Goal: Task Accomplishment & Management: Use online tool/utility

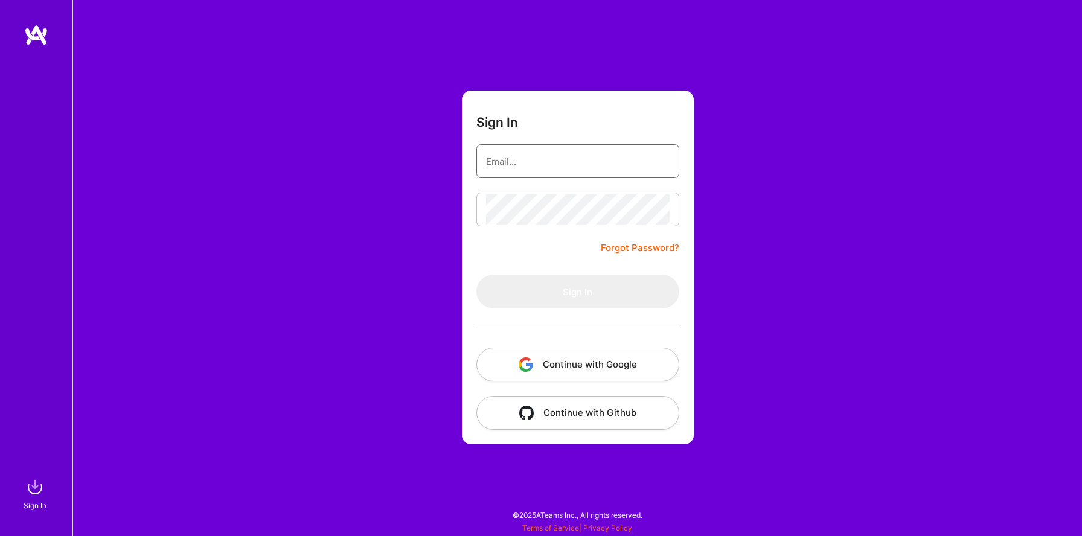
type input "[EMAIL_ADDRESS][DOMAIN_NAME]"
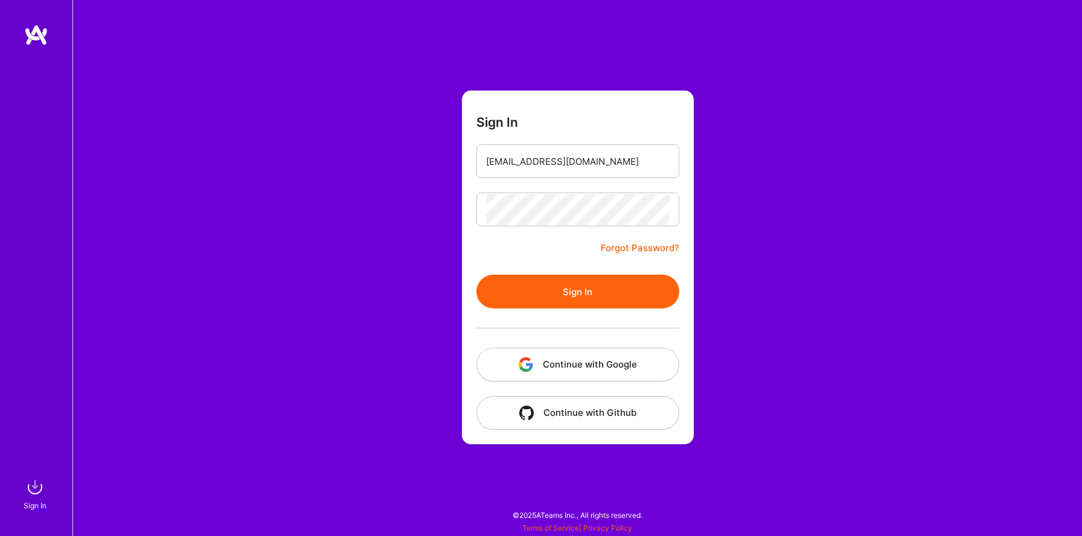
click at [477, 304] on form "Sign In [EMAIL_ADDRESS][DOMAIN_NAME] Forgot Password? Sign In Continue with Goo…" at bounding box center [578, 268] width 232 height 354
click at [529, 301] on button "Sign In" at bounding box center [577, 292] width 203 height 34
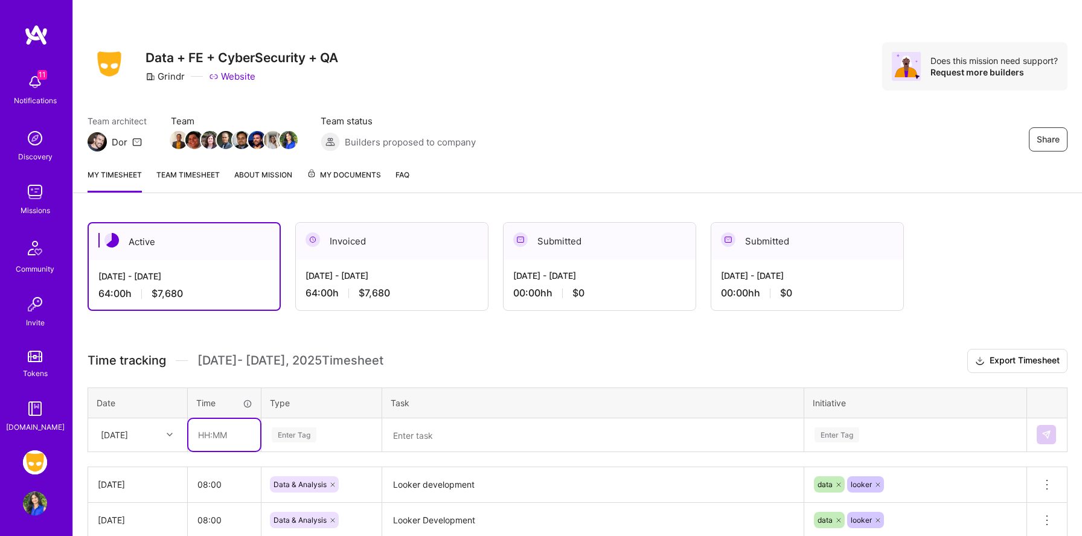
click at [213, 435] on input "text" at bounding box center [224, 435] width 72 height 32
type input "08:00"
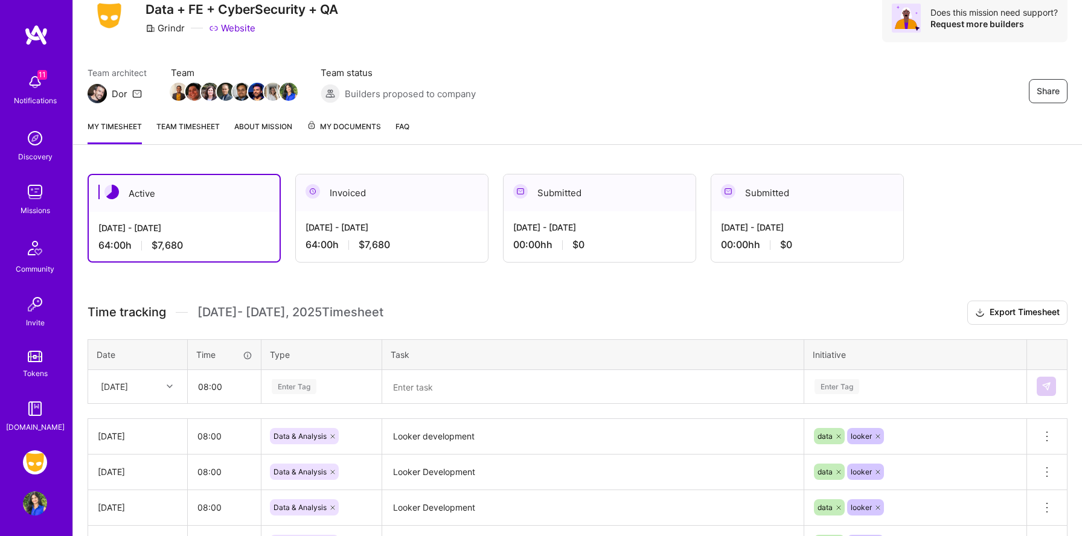
click at [301, 402] on div "Enter Tag" at bounding box center [321, 386] width 119 height 31
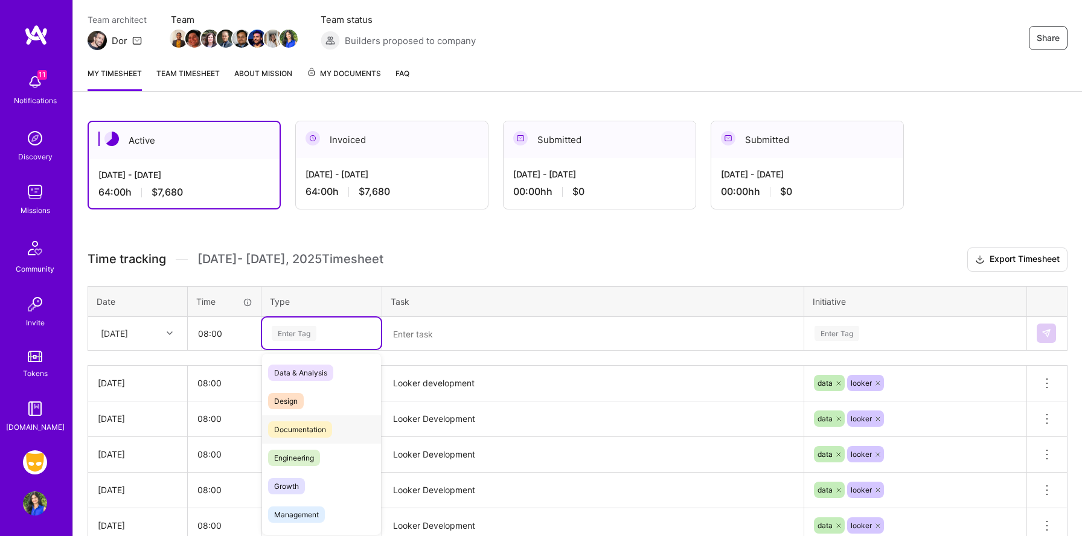
scroll to position [104, 0]
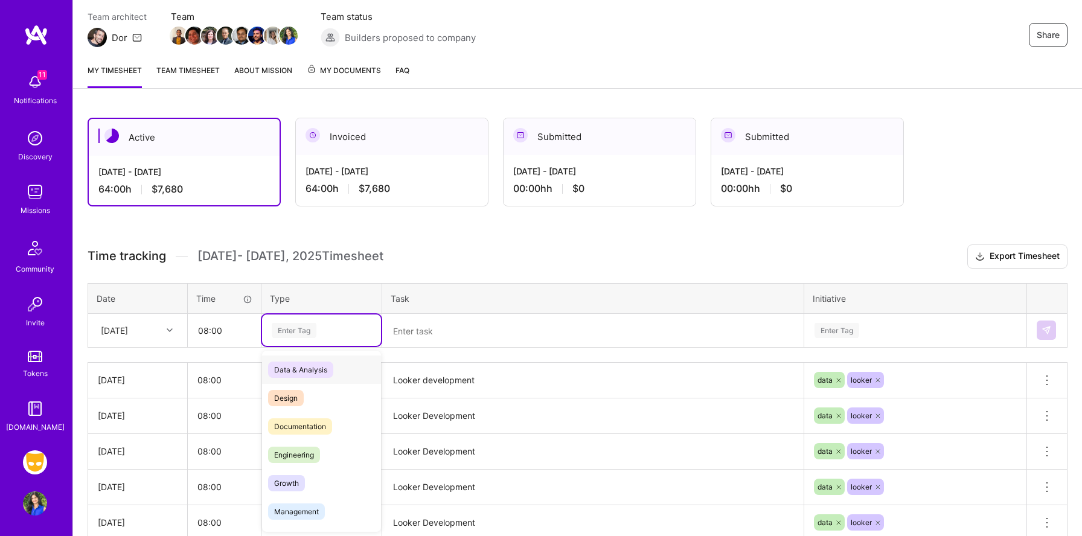
click at [314, 370] on span "Data & Analysis" at bounding box center [300, 370] width 65 height 16
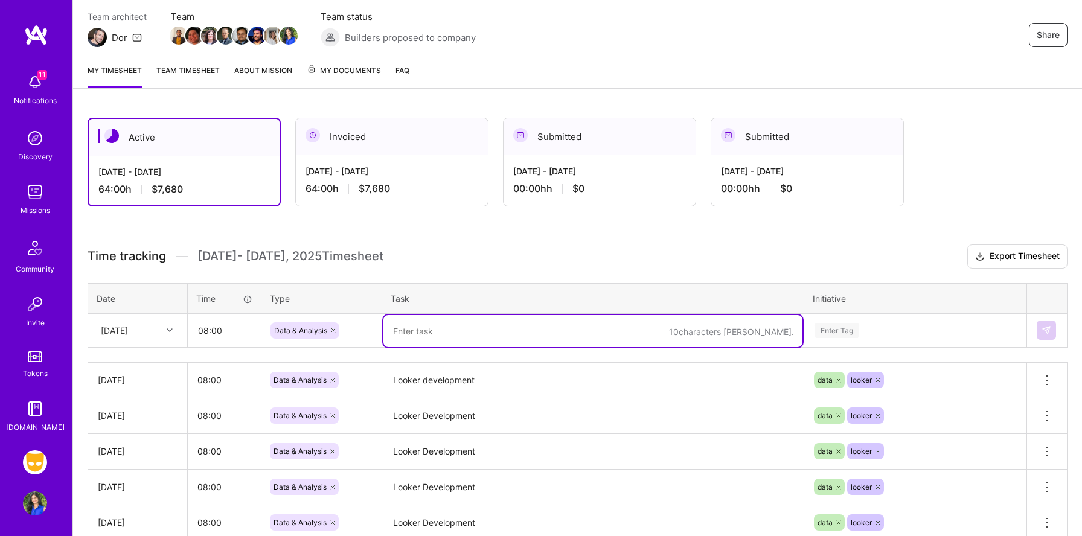
click at [455, 334] on textarea at bounding box center [592, 331] width 419 height 32
click at [502, 324] on textarea "looker dev" at bounding box center [592, 331] width 419 height 32
click at [478, 329] on textarea "looker dev" at bounding box center [592, 331] width 419 height 32
type textarea "looker development"
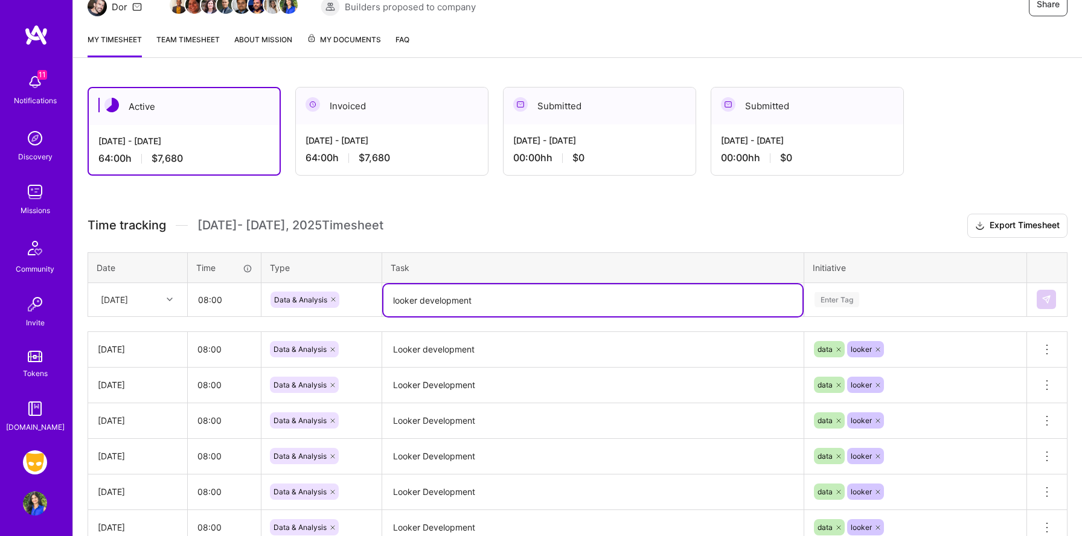
click at [899, 315] on div "Enter Tag" at bounding box center [915, 299] width 221 height 31
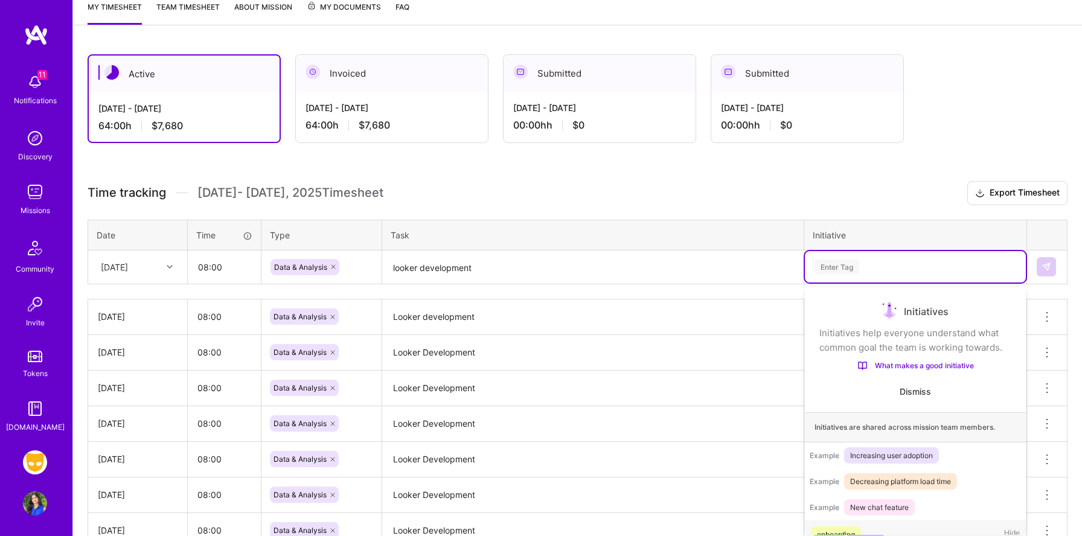
scroll to position [171, 0]
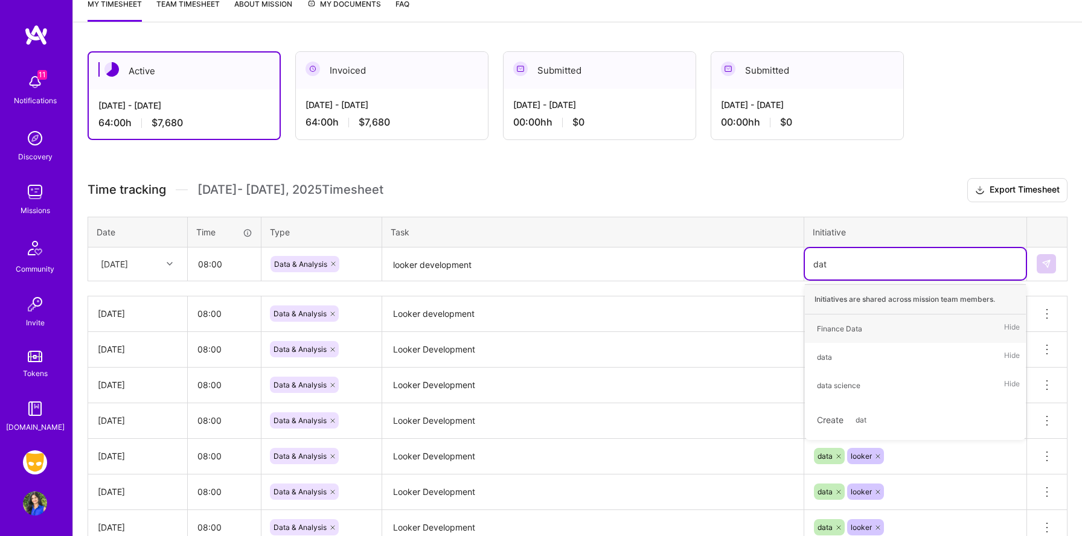
type input "data"
click at [826, 356] on div "data" at bounding box center [824, 357] width 15 height 13
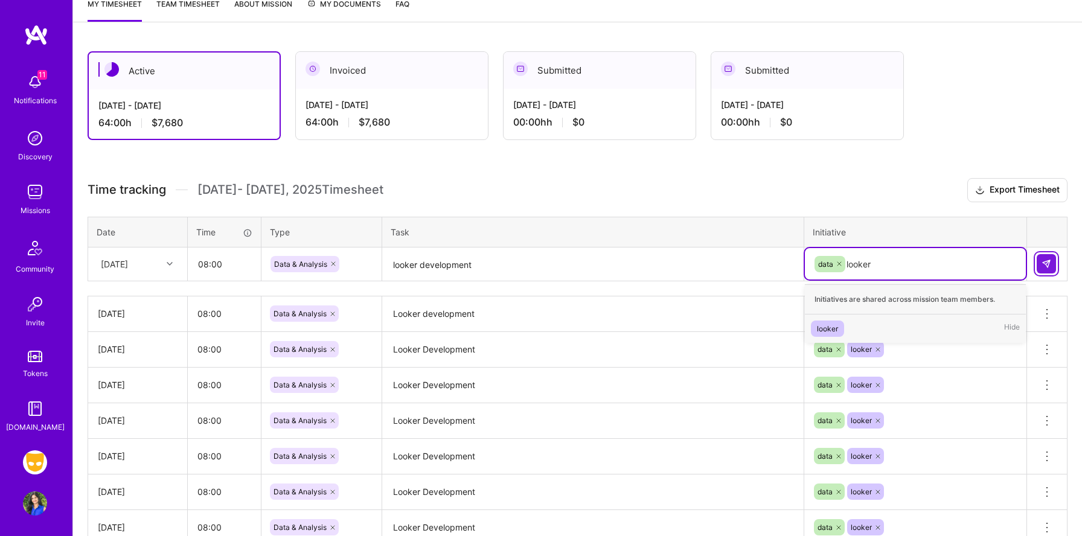
type input "looker"
click at [1047, 257] on button at bounding box center [1045, 263] width 19 height 19
